Goal: Task Accomplishment & Management: Manage account settings

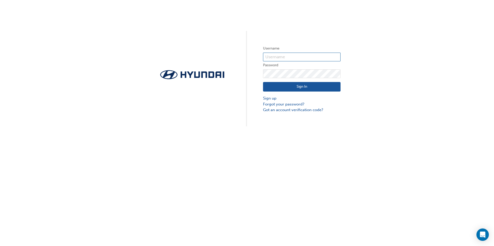
click at [275, 55] on input "text" at bounding box center [301, 57] width 77 height 9
type input "[EMAIL_ADDRESS][DOMAIN_NAME]"
click button "Sign In" at bounding box center [301, 87] width 77 height 10
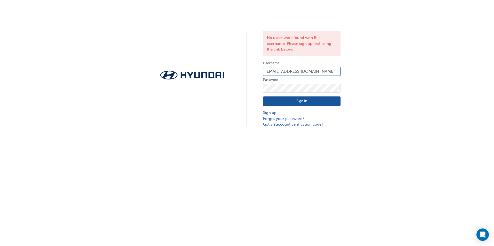
click at [336, 71] on input "[EMAIL_ADDRESS][DOMAIN_NAME]" at bounding box center [301, 71] width 77 height 9
drag, startPoint x: 336, startPoint y: 71, endPoint x: 252, endPoint y: 68, distance: 84.0
click at [252, 68] on div "No users were found with this username. Please sign up first using the link bel…" at bounding box center [247, 64] width 494 height 128
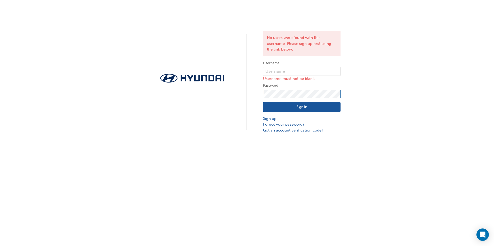
click at [250, 96] on div "No users were found with this username. Please sign up first using the link bel…" at bounding box center [247, 66] width 494 height 133
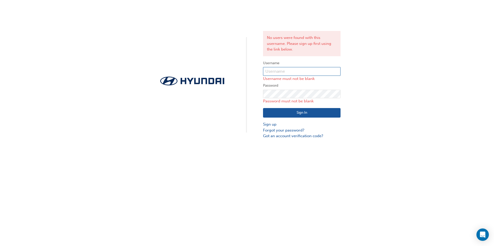
click at [269, 72] on input "text" at bounding box center [301, 71] width 77 height 9
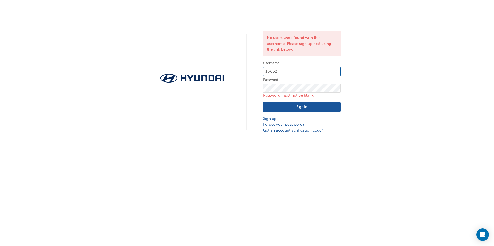
type input "16652"
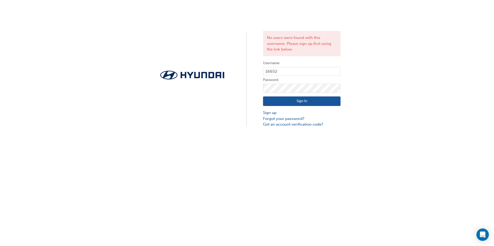
click at [301, 101] on button "Sign In" at bounding box center [301, 102] width 77 height 10
